Goal: Transaction & Acquisition: Obtain resource

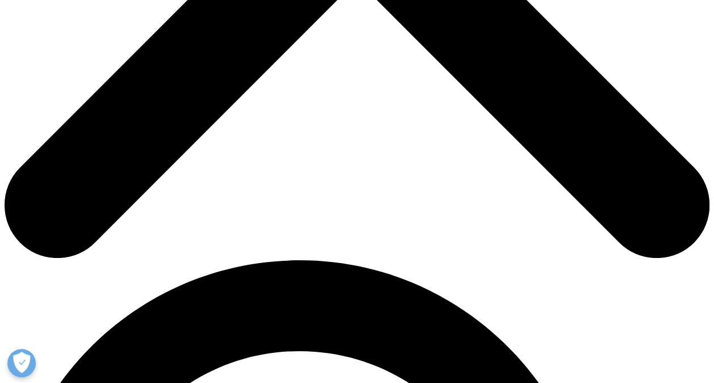
scroll to position [465, 0]
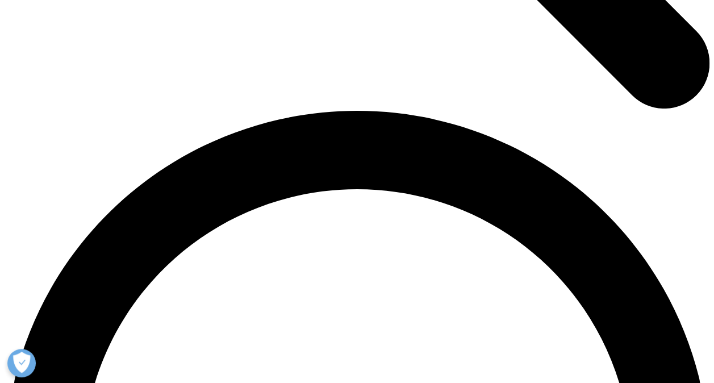
scroll to position [1349, 0]
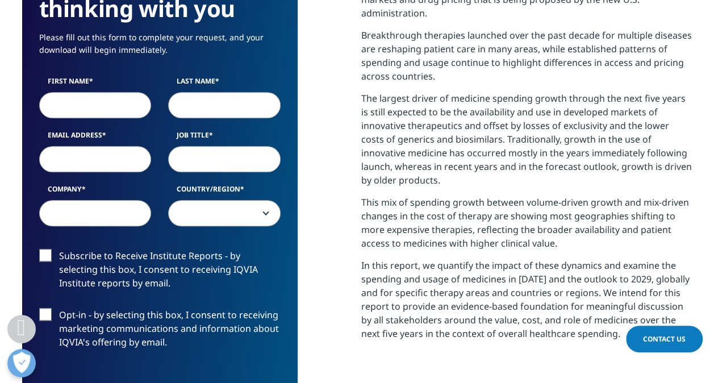
scroll to position [627, 670]
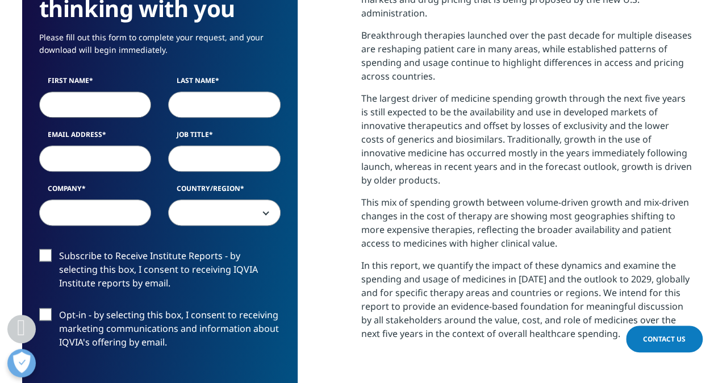
click at [119, 101] on input "First Name" at bounding box center [95, 104] width 112 height 26
type input "JOSE ENRIQUE"
type input "LUGO"
type input "enrique.lugo@novartis.com"
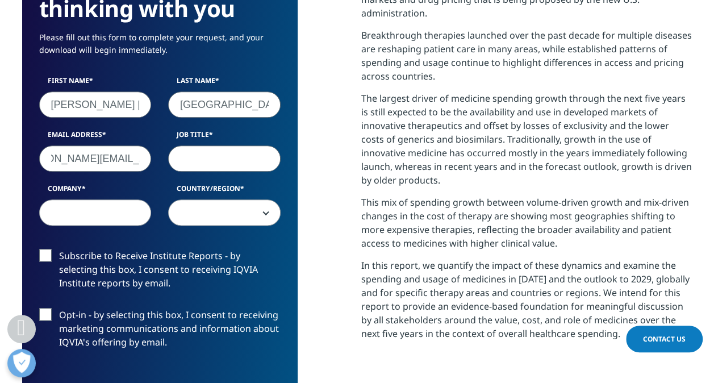
scroll to position [0, 0]
type input "f"
type input "Finance Manager"
type input "enrique.lugo@novartis.com"
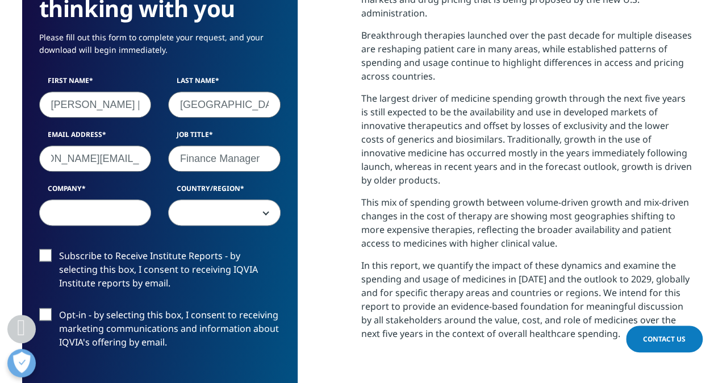
scroll to position [0, 0]
type input "Novartis"
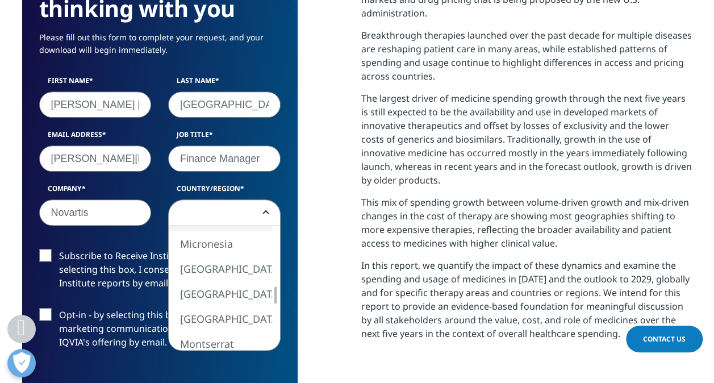
select select "[GEOGRAPHIC_DATA]"
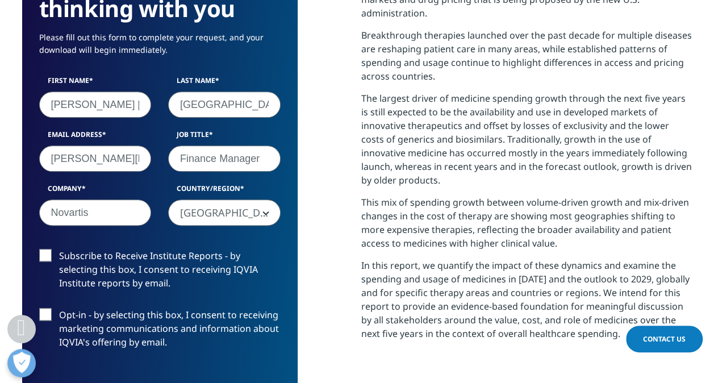
click at [61, 266] on label "Subscribe to Receive Institute Reports - by selecting this box, I consent to re…" at bounding box center [159, 272] width 241 height 47
click at [59, 249] on input "Subscribe to Receive Institute Reports - by selecting this box, I consent to re…" at bounding box center [59, 249] width 0 height 0
click at [61, 311] on label "Opt-in - by selecting this box, I consent to receiving marketing communications…" at bounding box center [159, 331] width 241 height 47
click at [59, 308] on input "Opt-in - by selecting this box, I consent to receiving marketing communications…" at bounding box center [59, 308] width 0 height 0
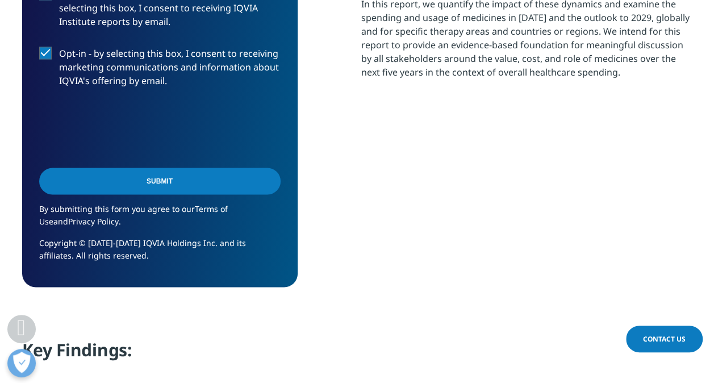
scroll to position [847, 0]
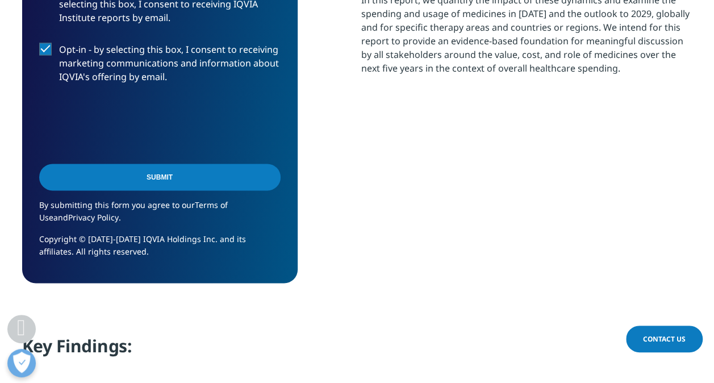
click at [199, 180] on input "Submit" at bounding box center [159, 177] width 241 height 27
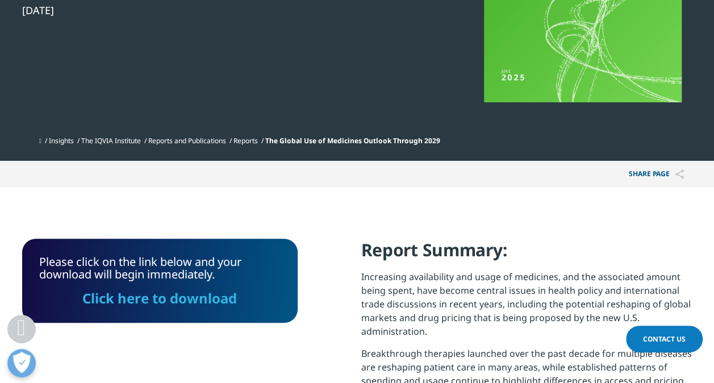
scroll to position [263, 0]
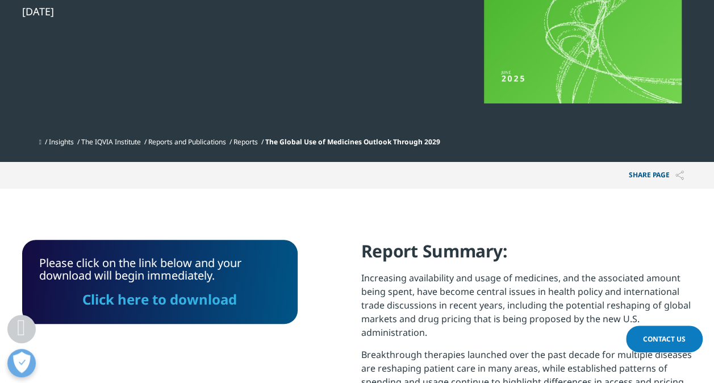
click at [166, 295] on link "Click here to download" at bounding box center [159, 299] width 154 height 19
